Goal: Ask a question

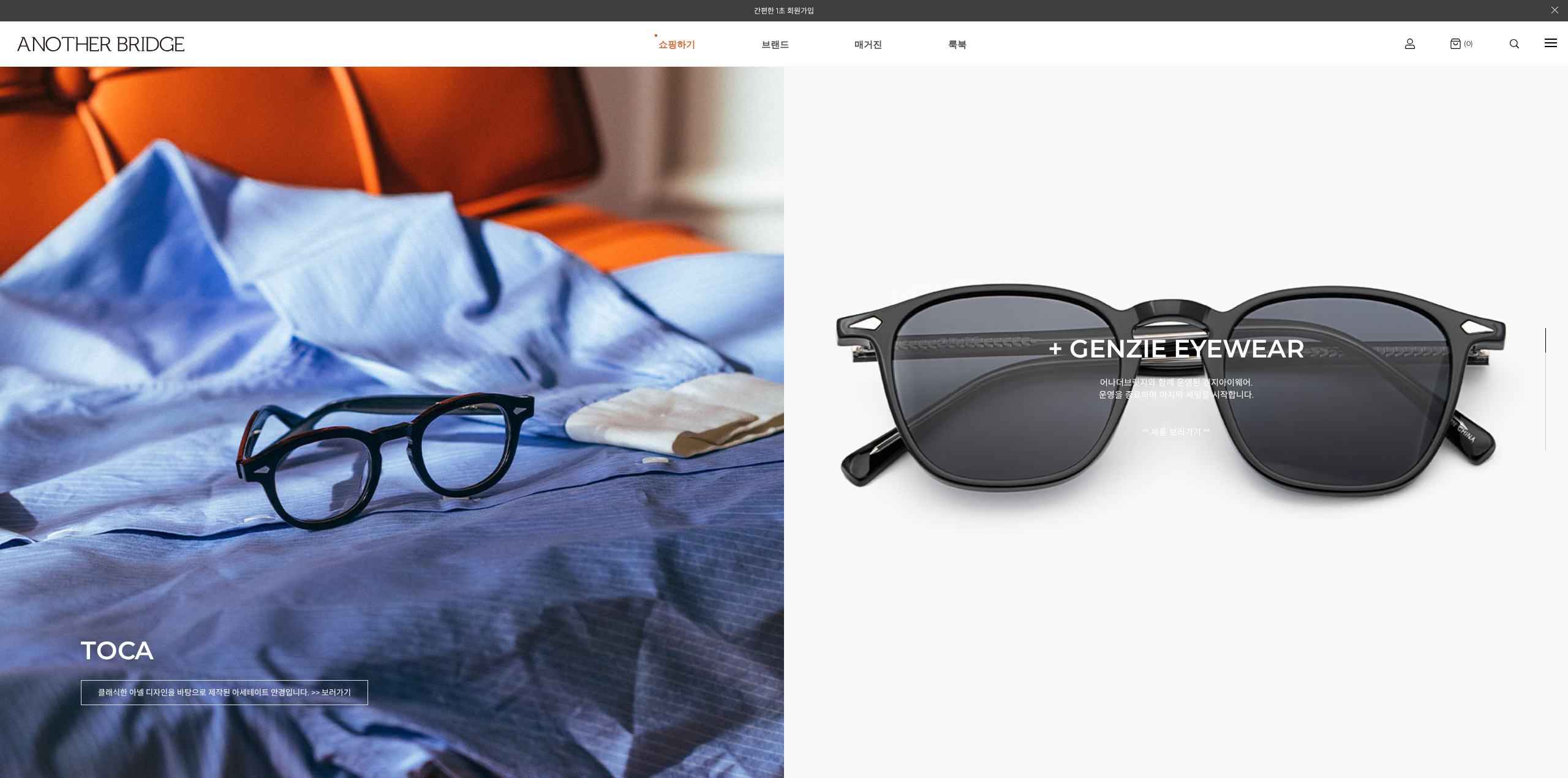
click at [1519, 49] on div at bounding box center [1514, 44] width 52 height 22
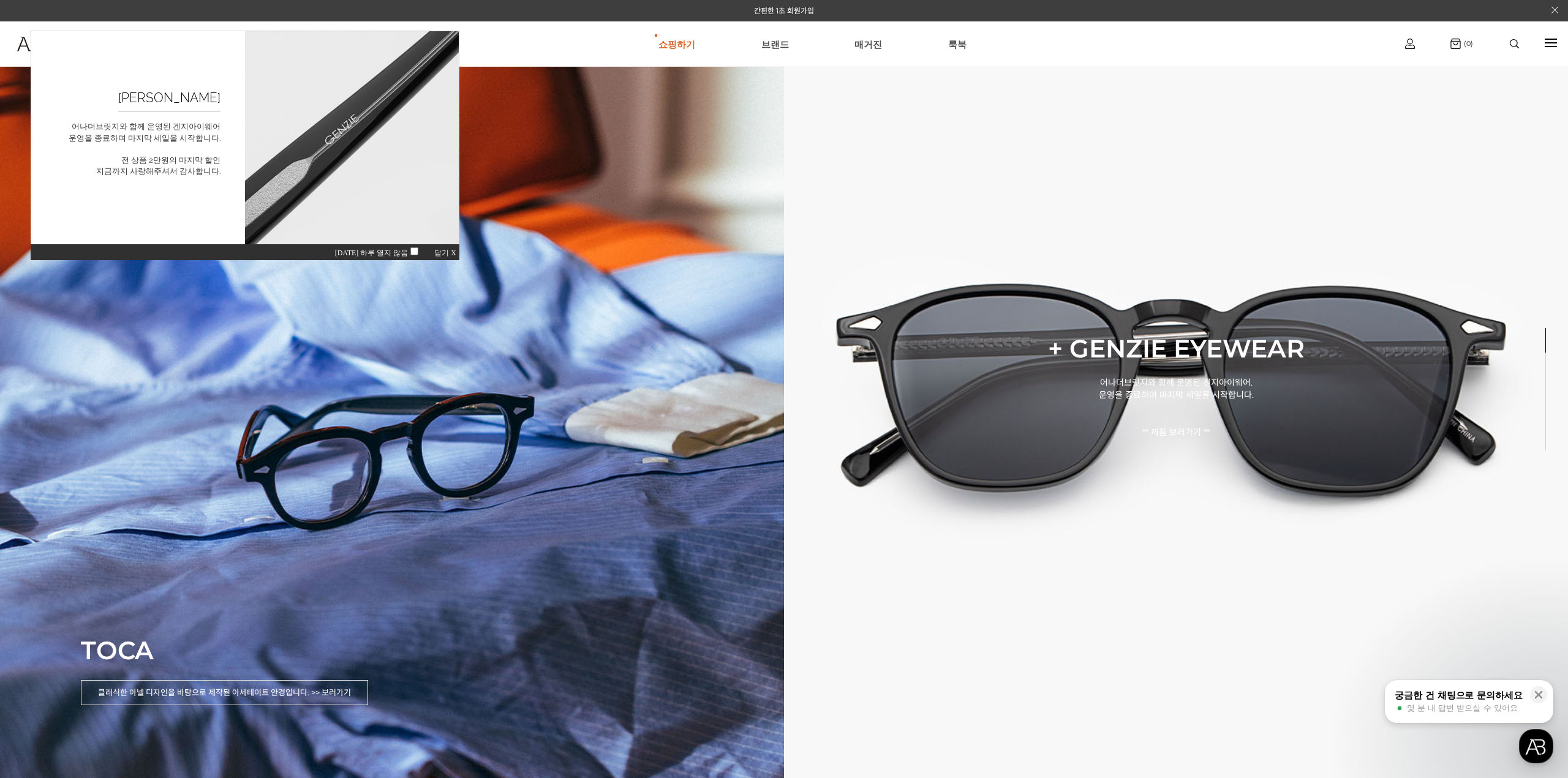
click at [1518, 40] on img at bounding box center [1514, 43] width 9 height 9
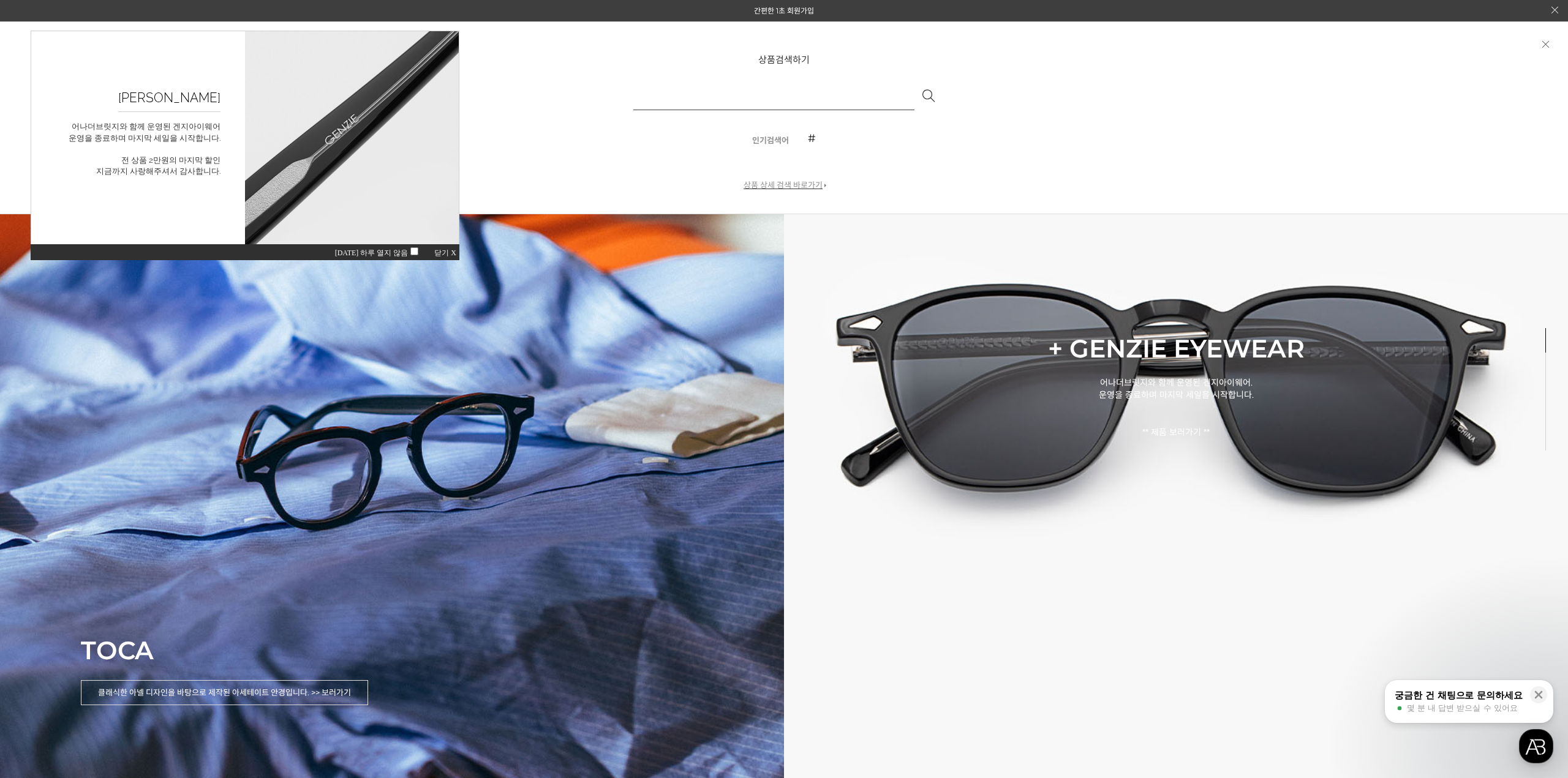
click at [363, 248] on div "[DATE] 하루 열지 않음 닫기 X" at bounding box center [245, 252] width 429 height 17
click at [451, 251] on span "닫기 X" at bounding box center [445, 253] width 22 height 8
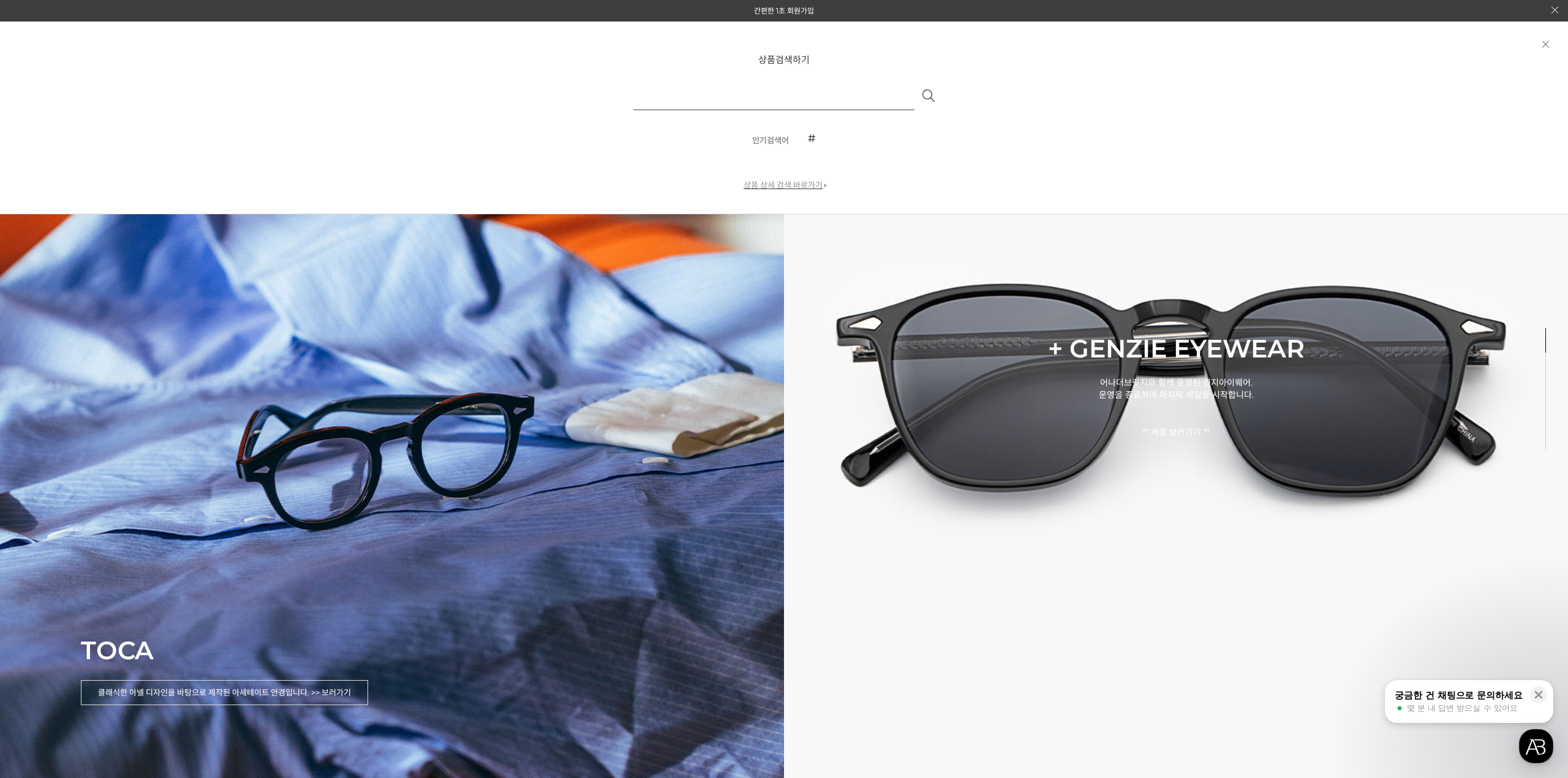
click at [828, 98] on input "text" at bounding box center [774, 96] width 281 height 29
type input "*"
type input "***"
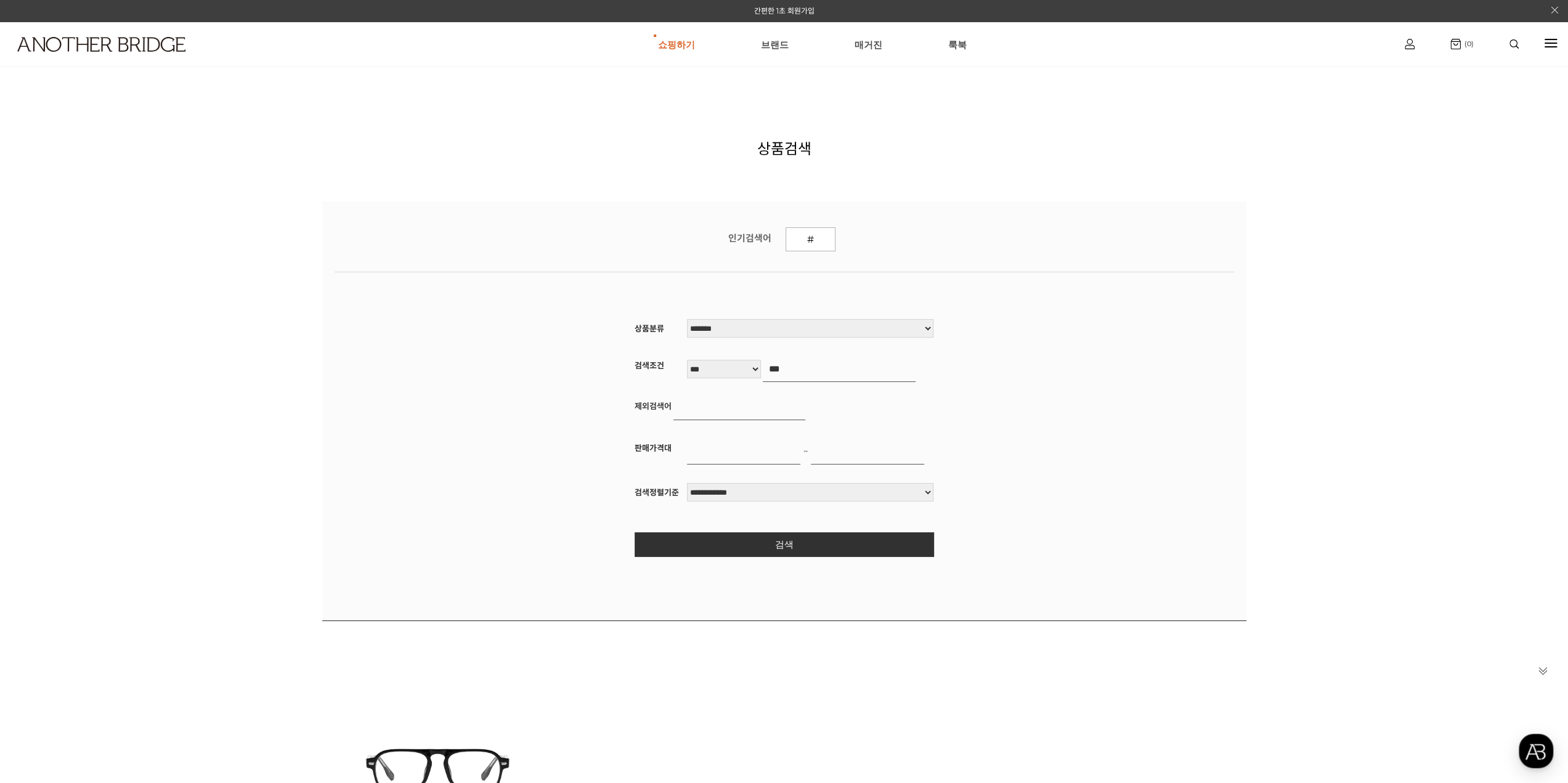
click at [776, 149] on h2 "상품검색" at bounding box center [784, 148] width 54 height 22
click at [1520, 43] on div at bounding box center [1514, 44] width 53 height 9
click at [837, 97] on input "text" at bounding box center [773, 99] width 283 height 30
type input "**"
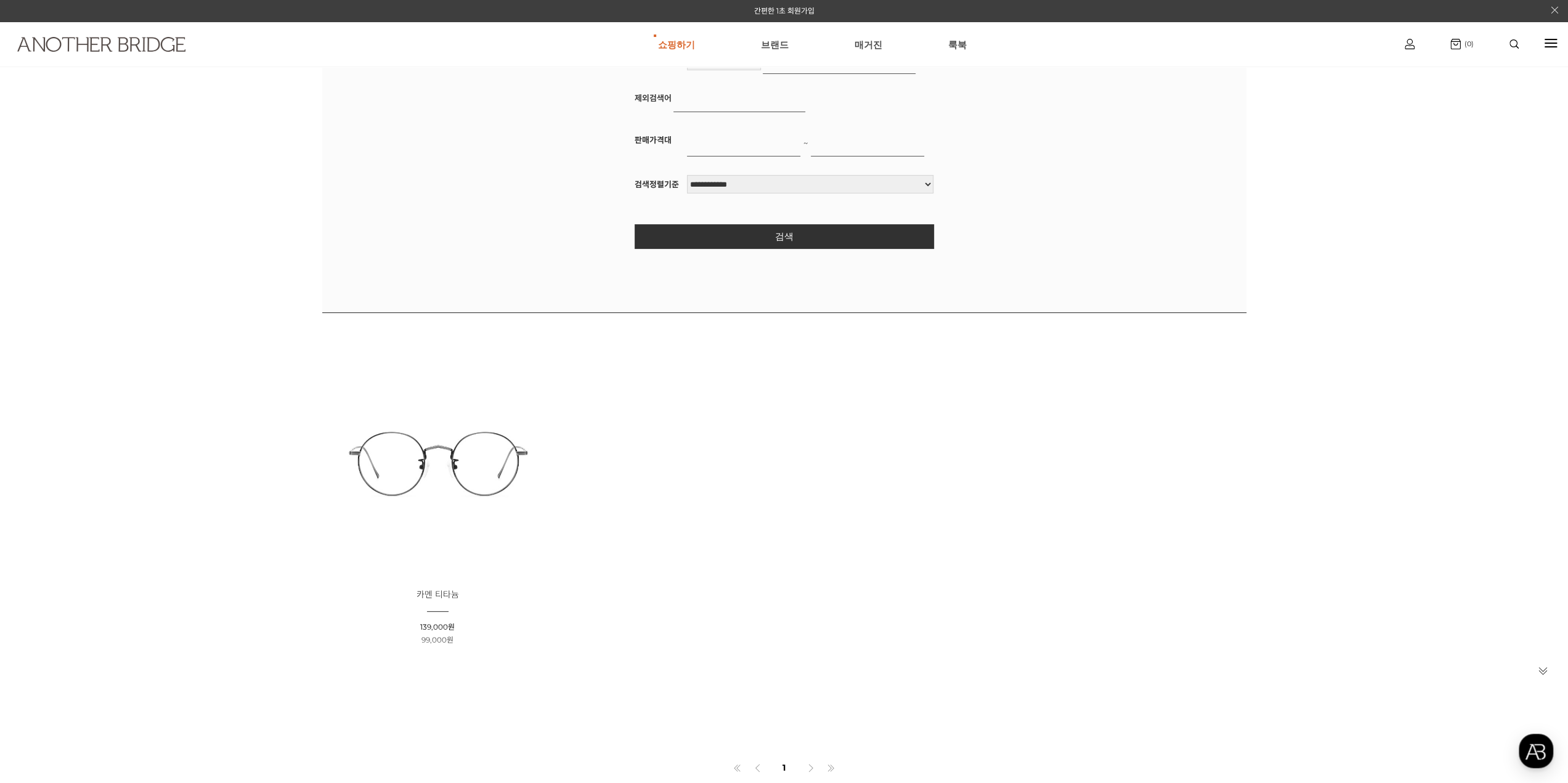
click at [112, 47] on img at bounding box center [101, 44] width 168 height 15
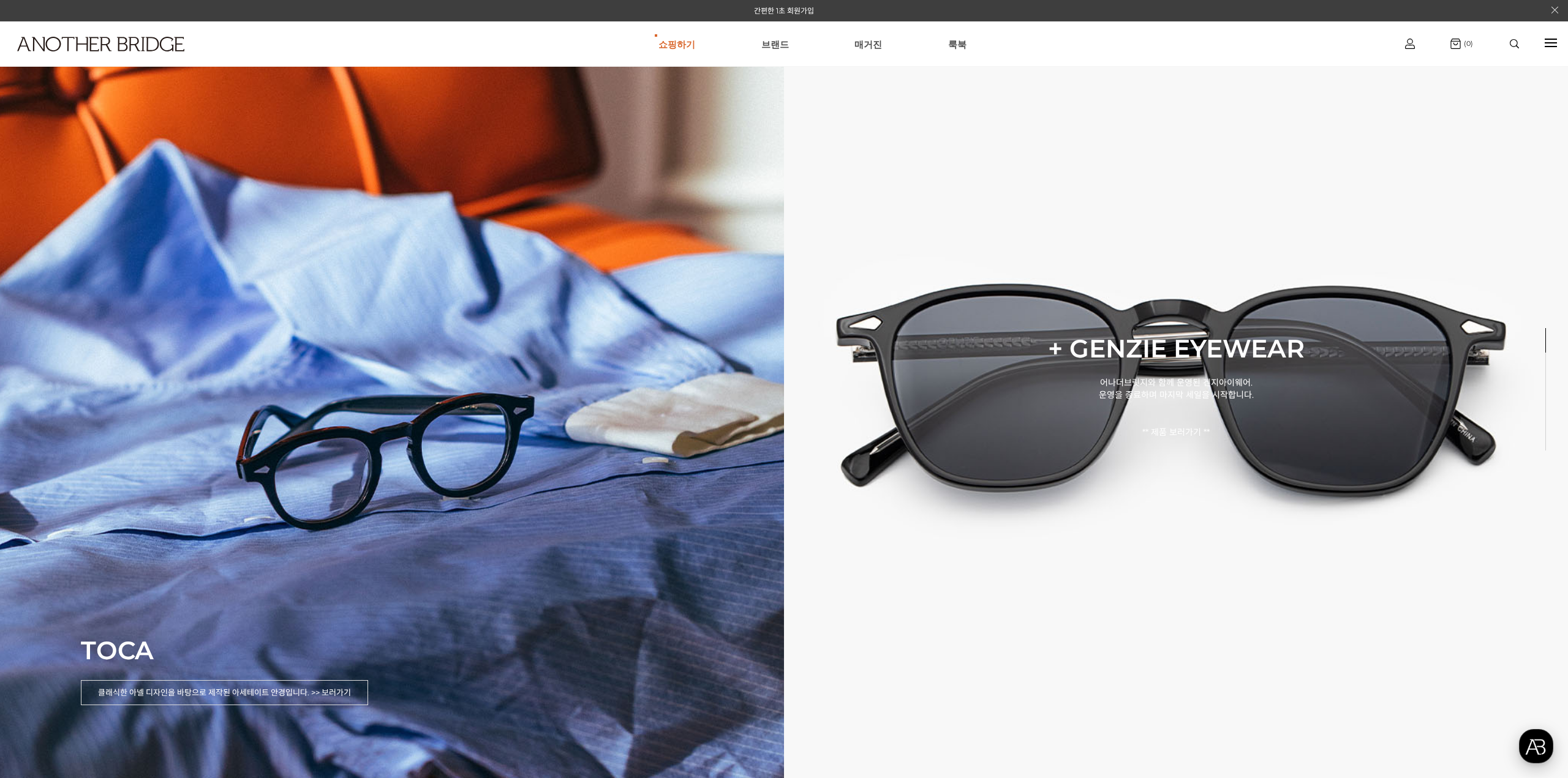
click at [1520, 747] on div "button" at bounding box center [1536, 747] width 34 height 34
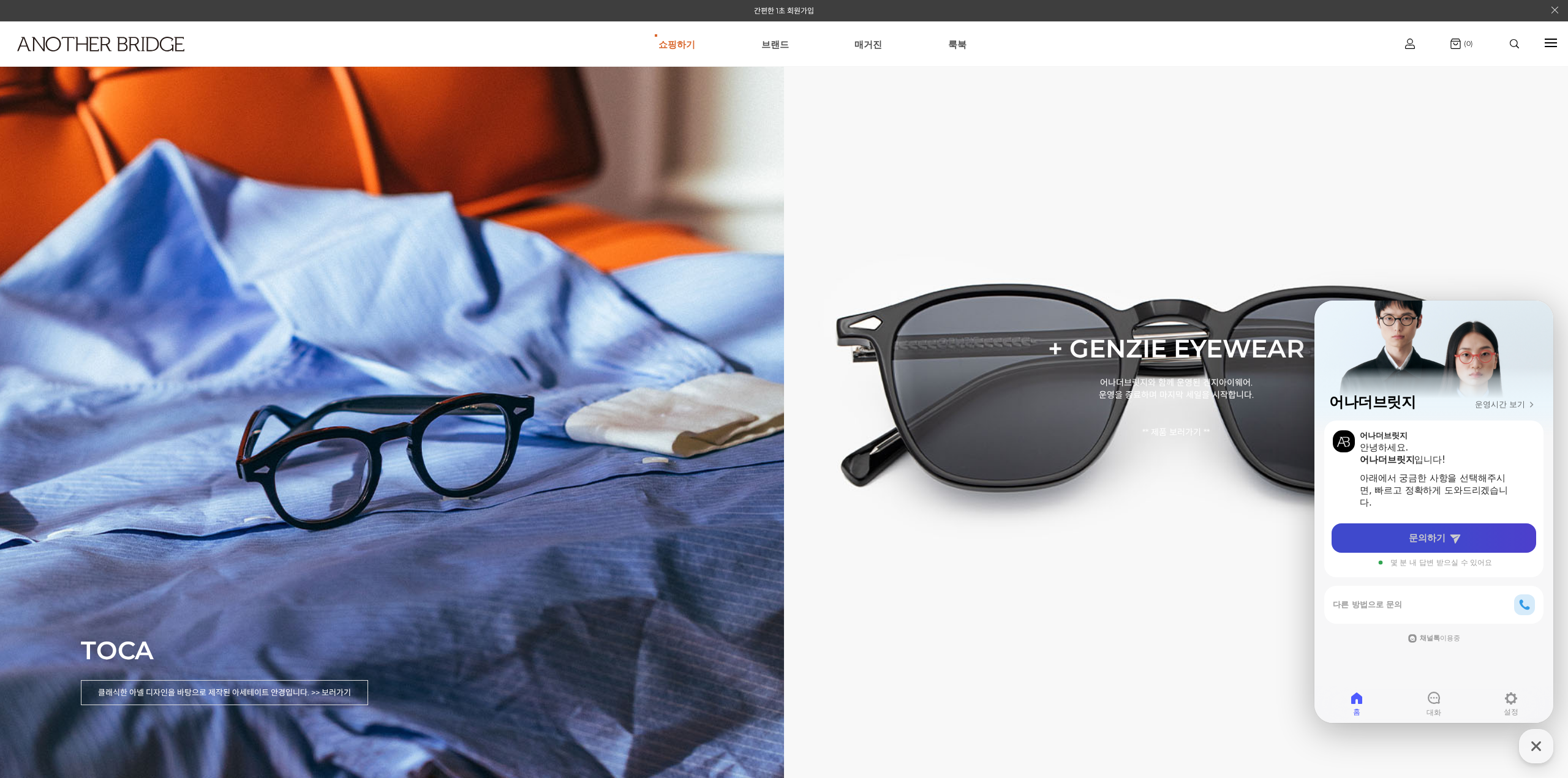
click at [1456, 539] on icon at bounding box center [1455, 539] width 10 height 9
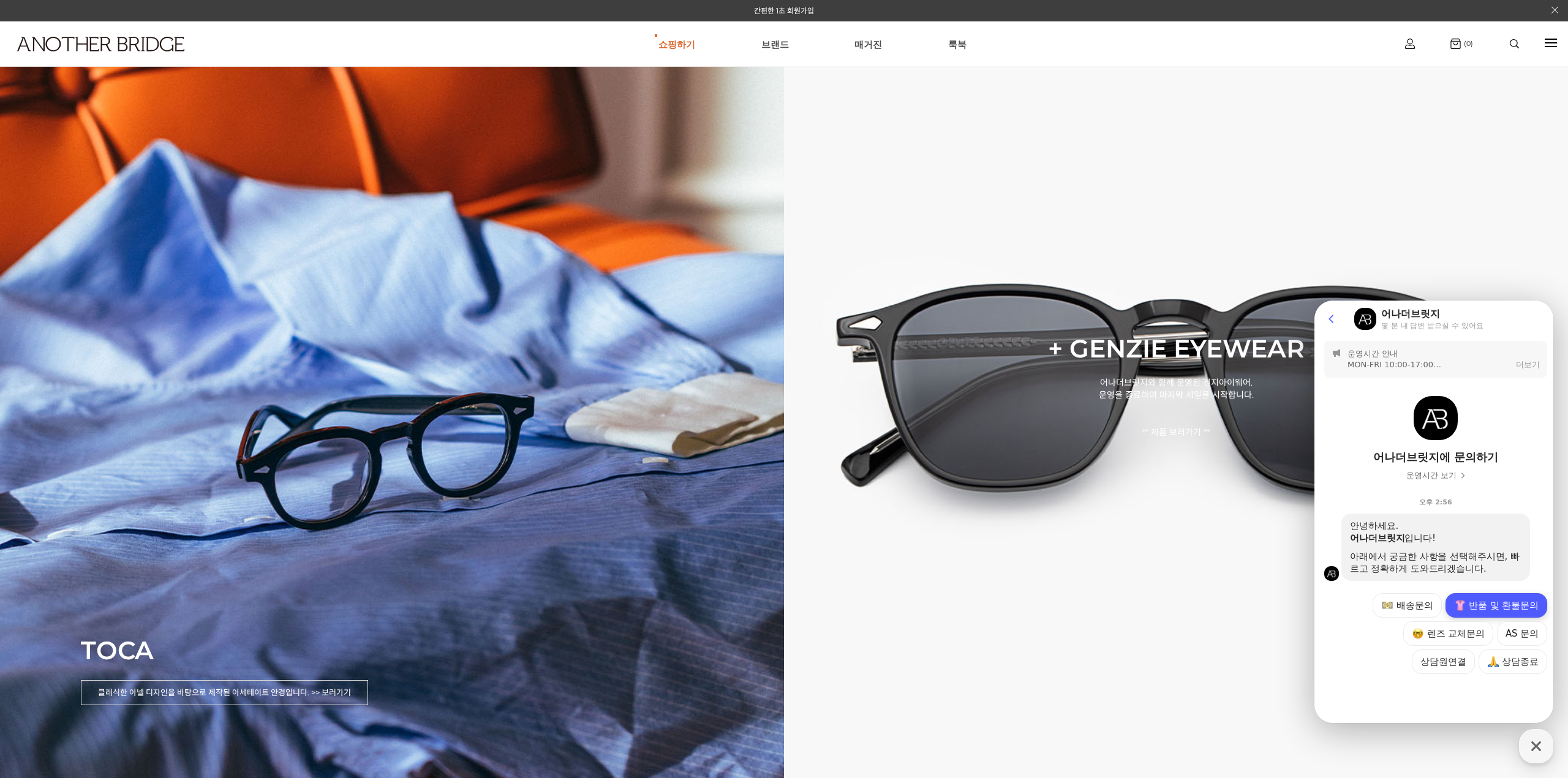
click at [1475, 615] on button "반품 및 환불문의" at bounding box center [1496, 606] width 102 height 24
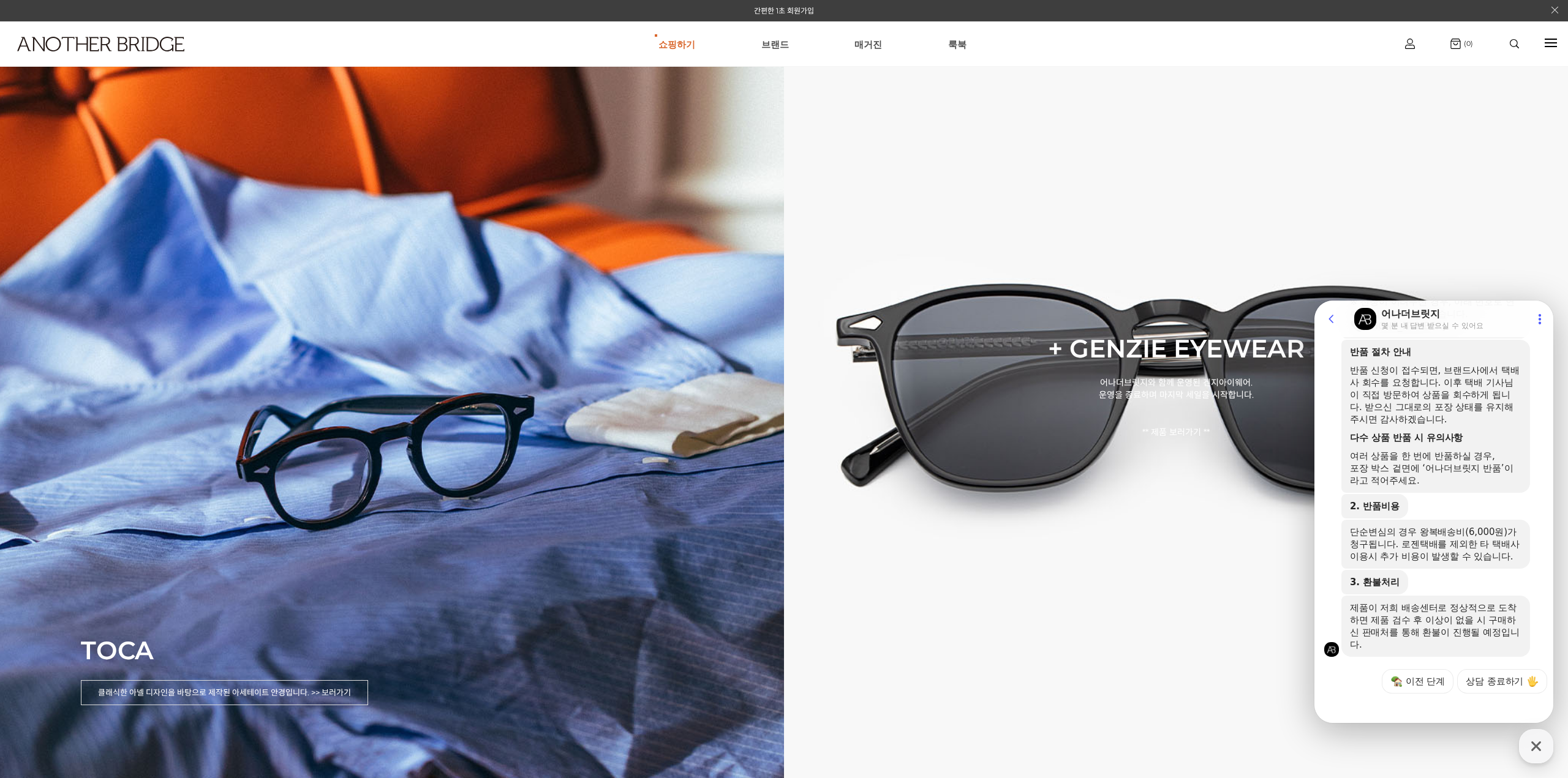
scroll to position [430, 0]
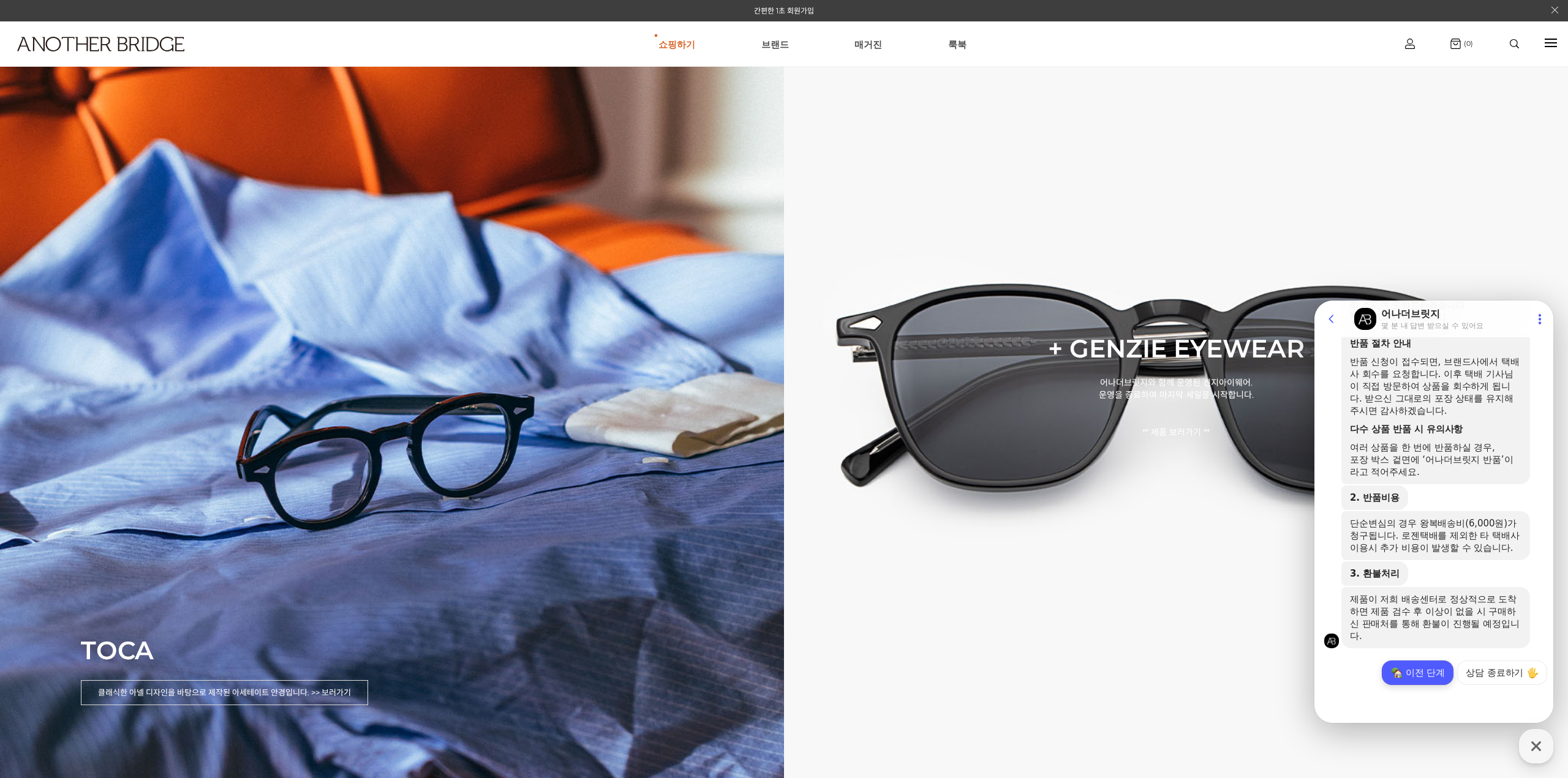
click at [1431, 668] on button "이전 단계" at bounding box center [1417, 673] width 72 height 24
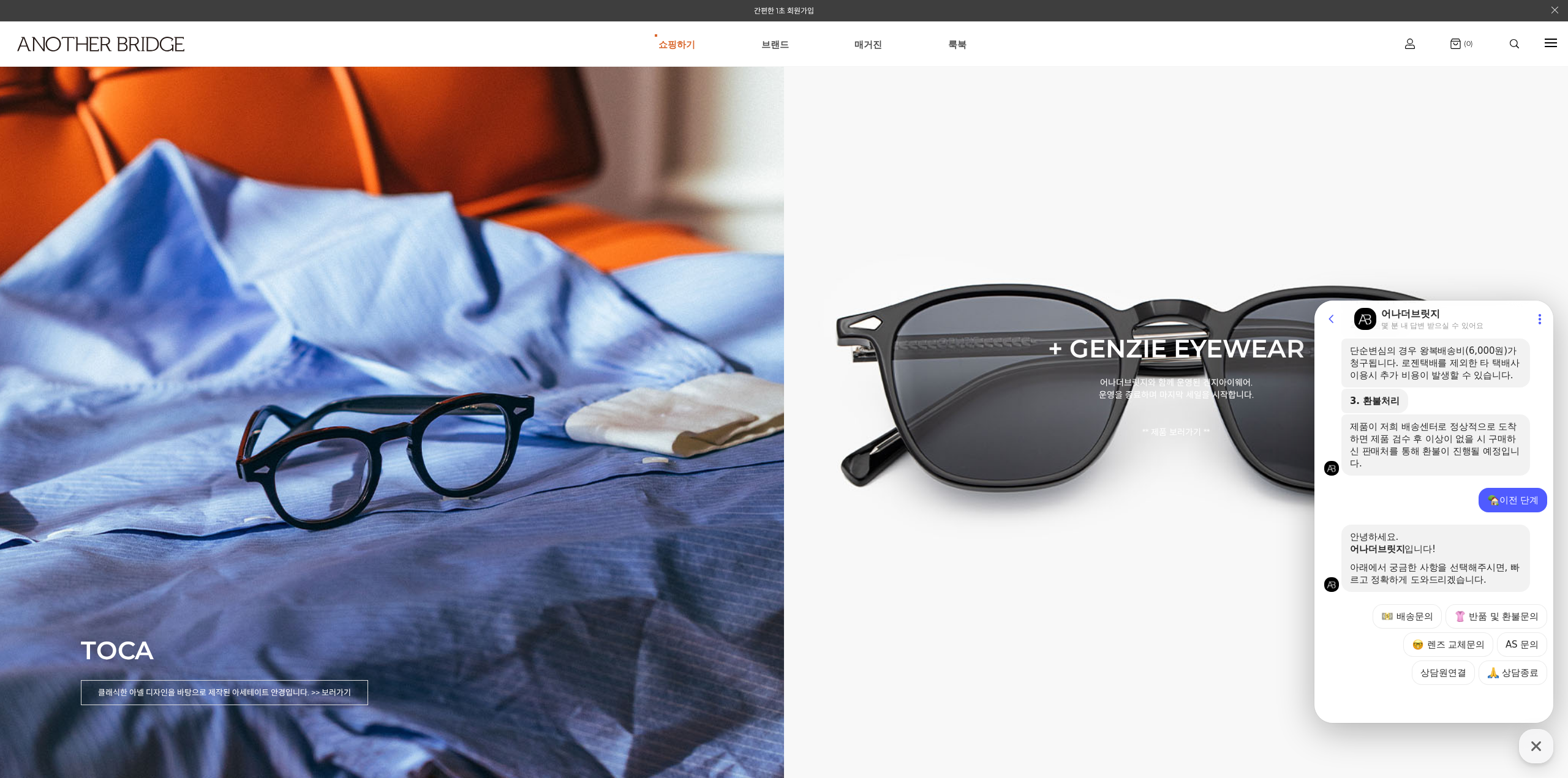
scroll to position [601, 0]
click at [1419, 624] on button "배송문의" at bounding box center [1406, 617] width 68 height 24
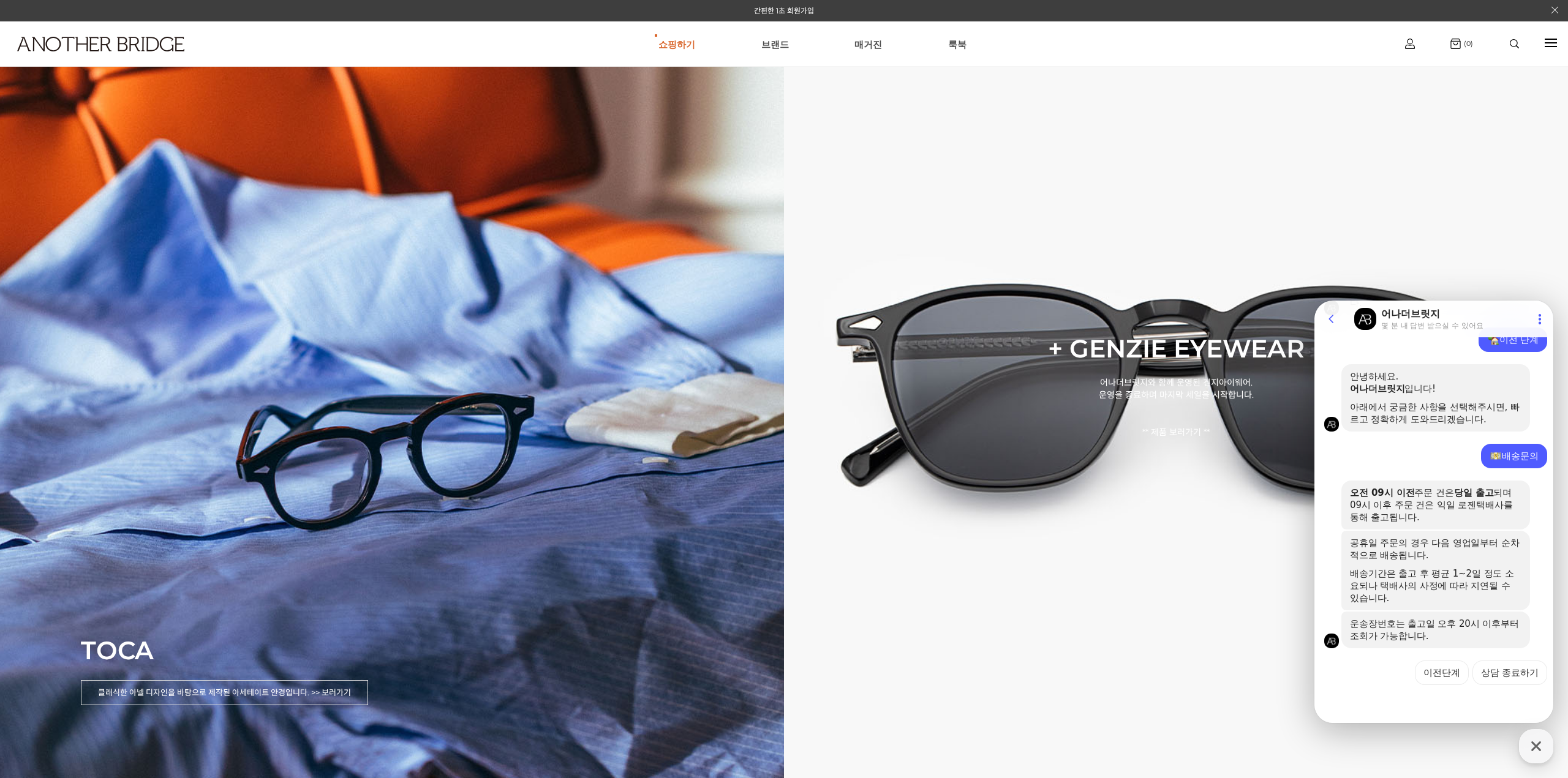
scroll to position [763, 0]
click at [1438, 676] on button "이전단계" at bounding box center [1442, 673] width 54 height 24
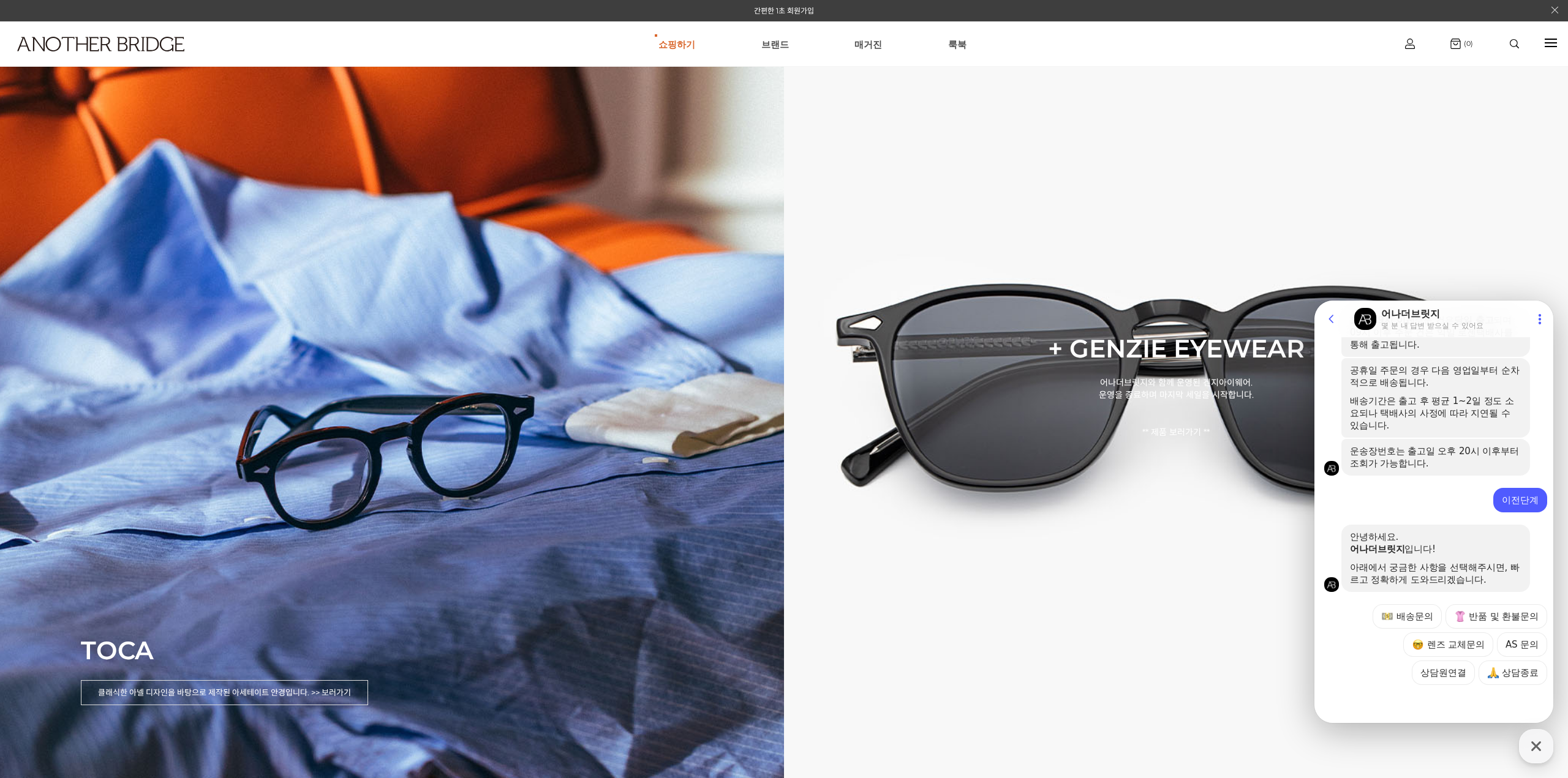
scroll to position [934, 0]
click at [1528, 639] on button "AS 문의" at bounding box center [1522, 645] width 50 height 24
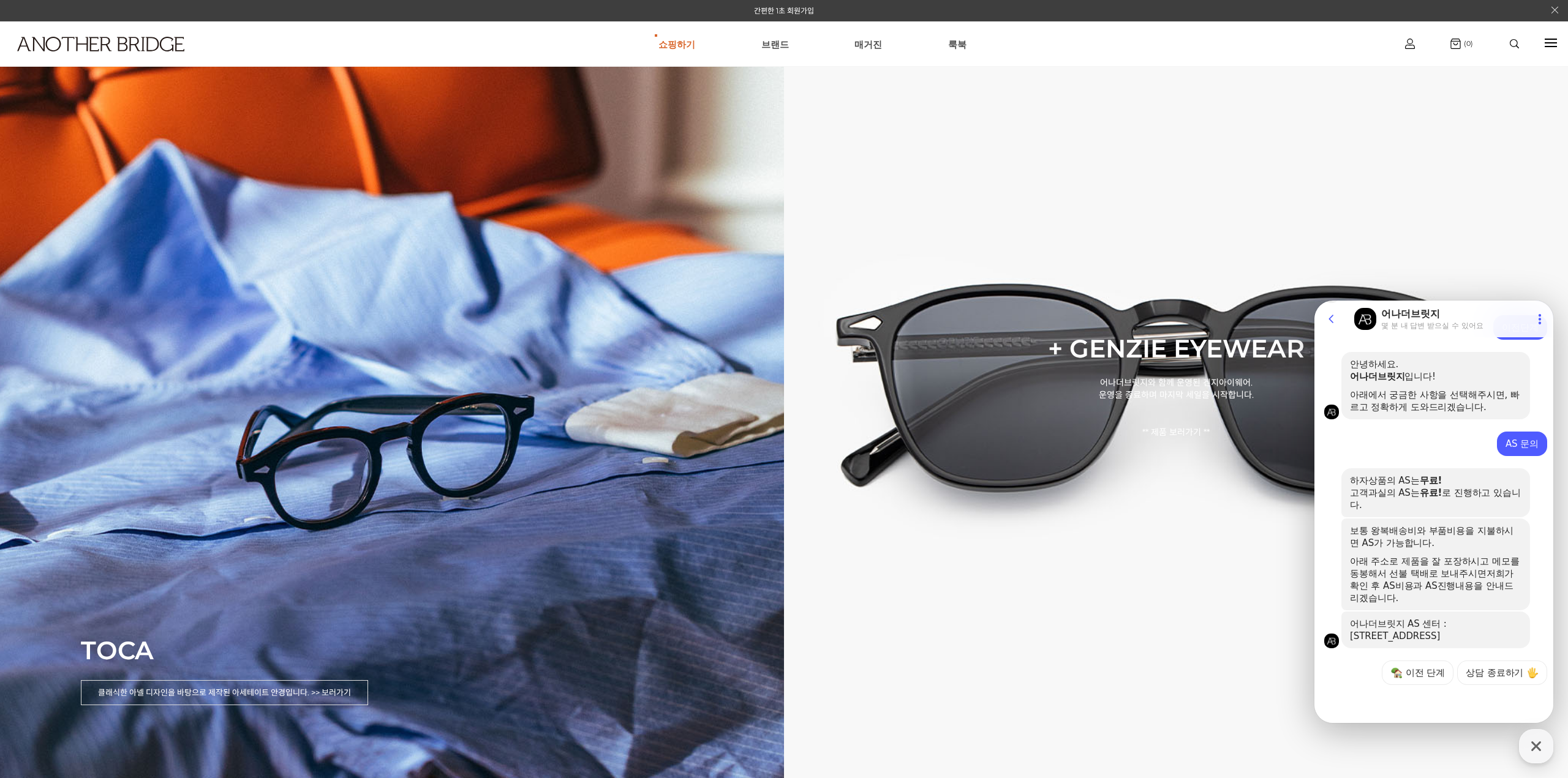
scroll to position [1108, 0]
click at [1429, 666] on button "이전 단계" at bounding box center [1417, 673] width 72 height 24
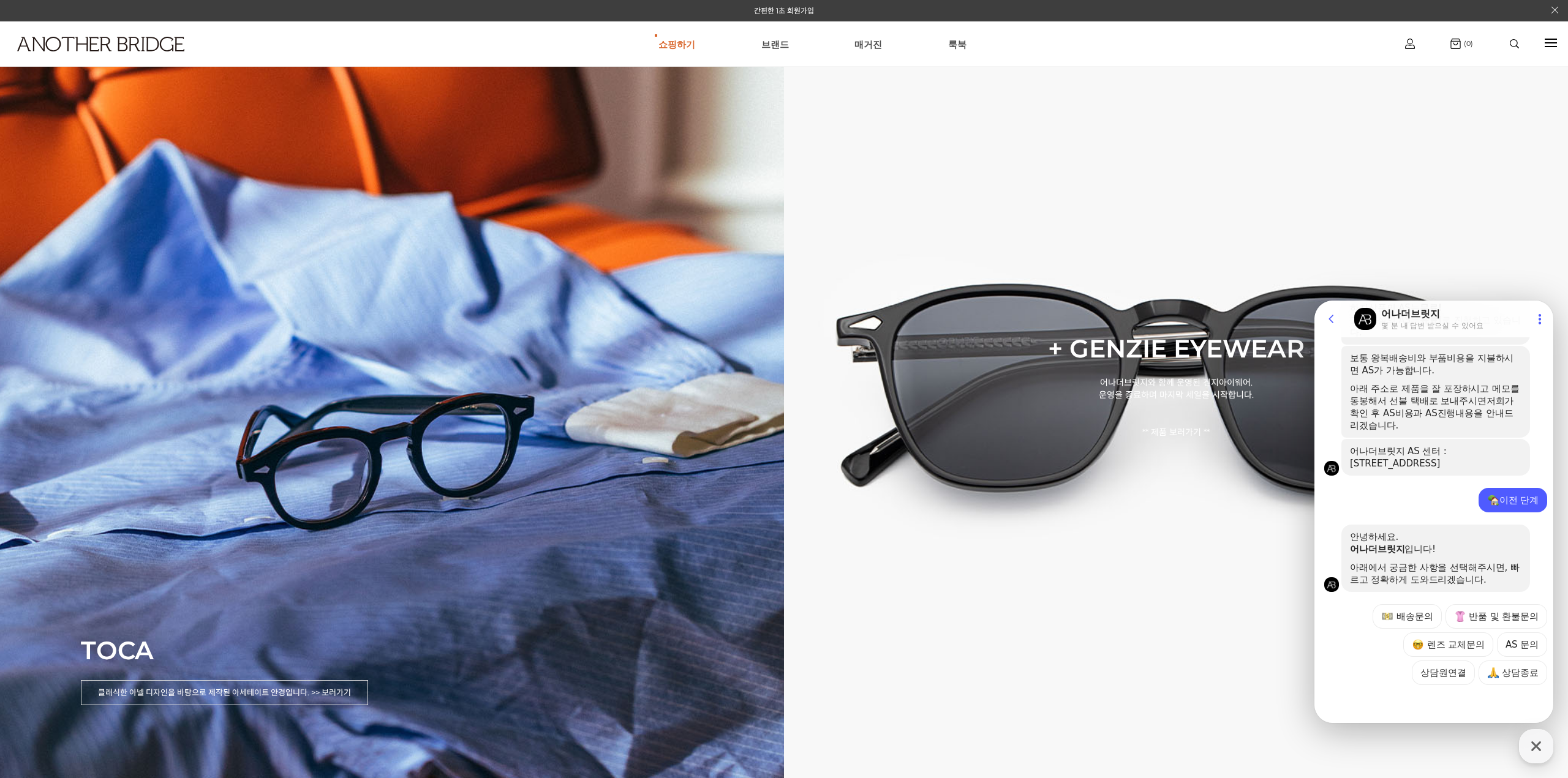
scroll to position [1280, 0]
click at [1438, 677] on button "상담원연결" at bounding box center [1444, 673] width 63 height 24
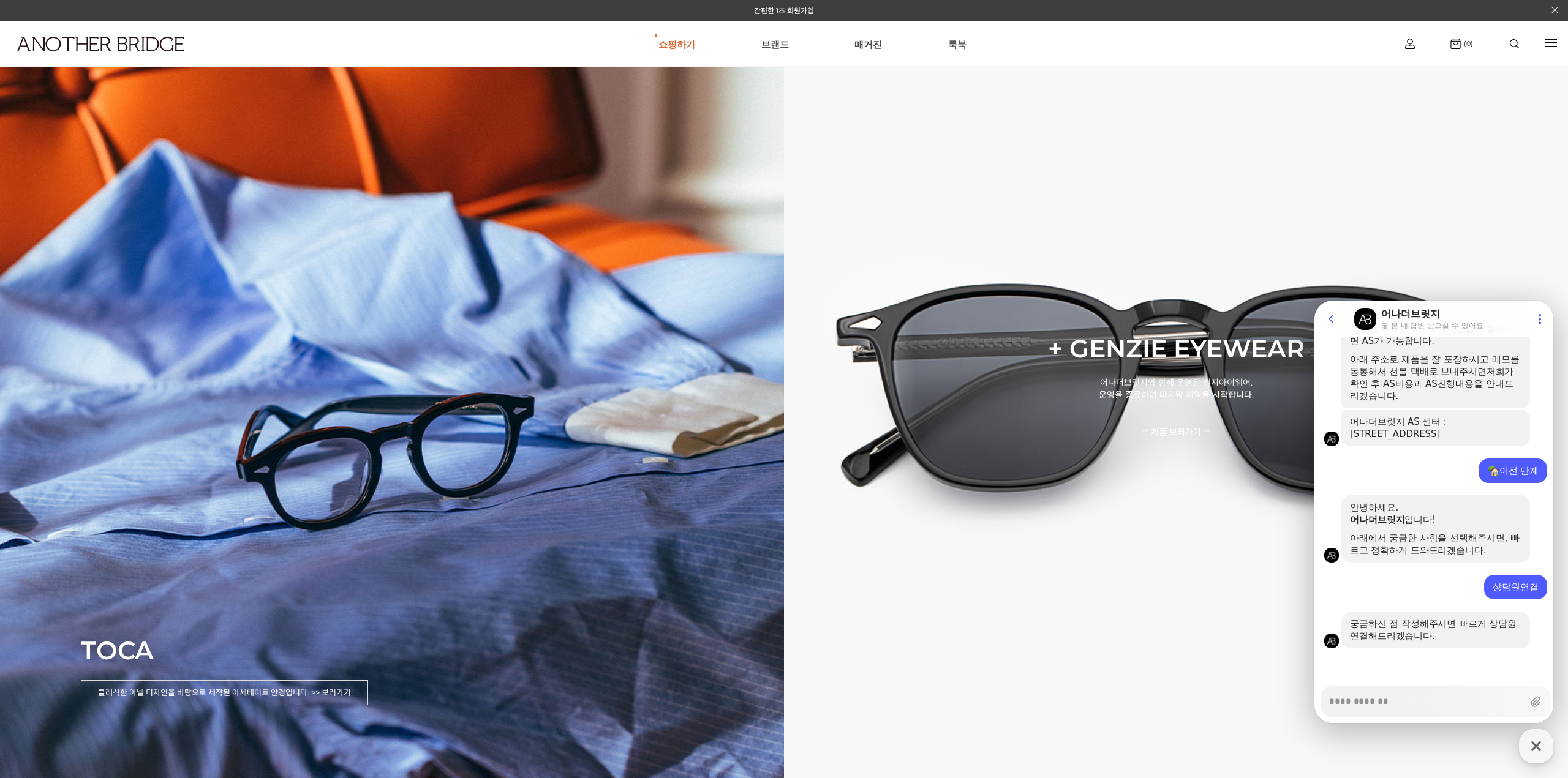
scroll to position [1310, 0]
type textarea "*"
click at [1329, 325] on button "Go to previous page" at bounding box center [1337, 319] width 33 height 24
